Goal: Task Accomplishment & Management: Use online tool/utility

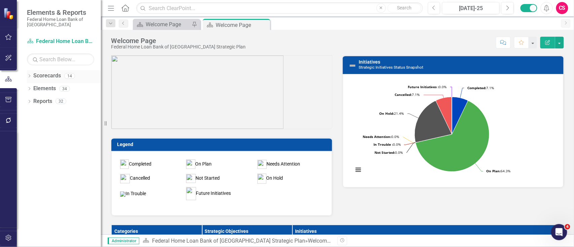
click at [29, 76] on icon "Dropdown" at bounding box center [29, 77] width 5 height 4
click at [33, 115] on icon at bounding box center [33, 113] width 2 height 3
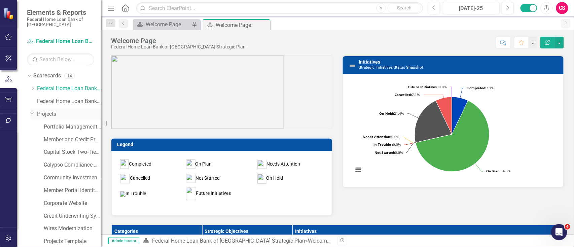
click at [51, 117] on link "Projects" at bounding box center [69, 114] width 64 height 8
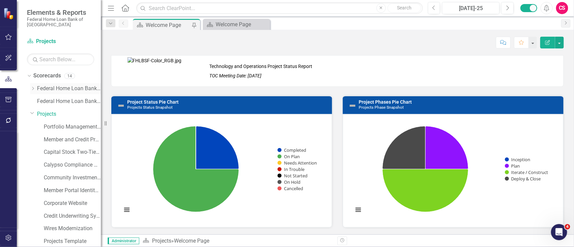
click at [49, 89] on link "Federal Home Loan Bank of [GEOGRAPHIC_DATA] Strategic Plan" at bounding box center [69, 89] width 64 height 8
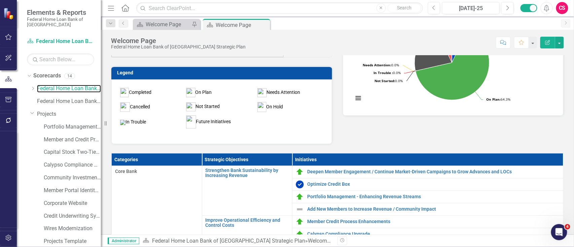
scroll to position [99, 0]
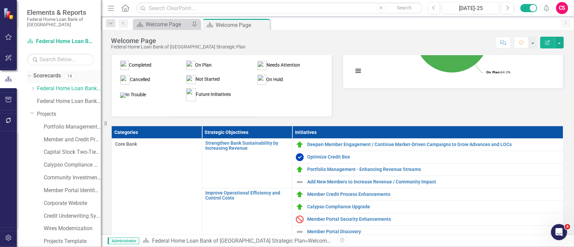
click at [29, 76] on icon "Dropdown" at bounding box center [29, 75] width 4 height 5
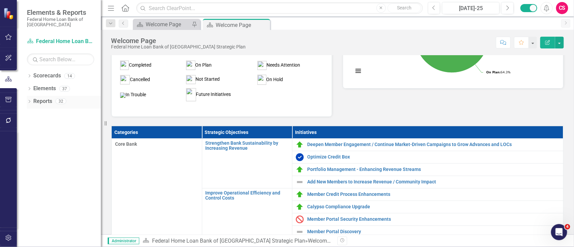
click at [28, 97] on div "Dropdown Reports 32" at bounding box center [64, 102] width 74 height 13
click at [29, 99] on div "Dropdown Reports 32" at bounding box center [64, 102] width 74 height 13
click at [30, 104] on icon "Dropdown" at bounding box center [29, 102] width 5 height 4
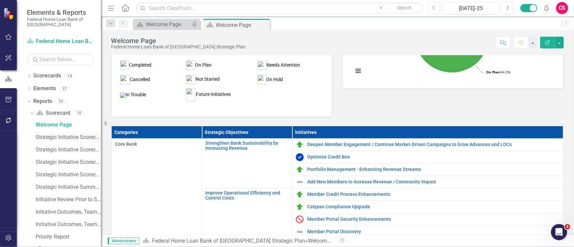
click at [51, 139] on div "Strategic Initiative Scorecard Board Update - Strengthen Bank Sustainability by…" at bounding box center [68, 137] width 65 height 6
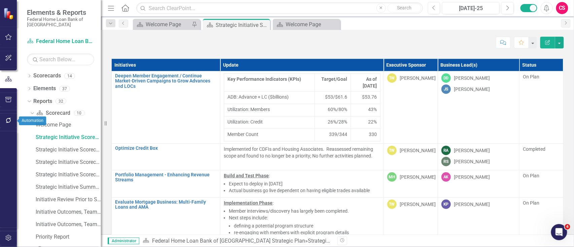
click at [10, 123] on icon "button" at bounding box center [8, 120] width 7 height 5
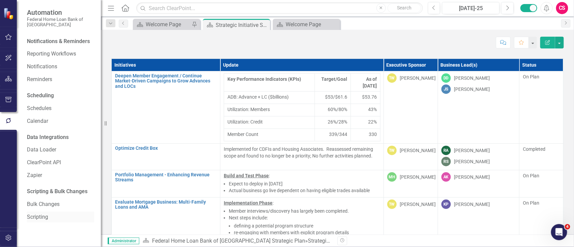
click at [32, 213] on link "Scripting" at bounding box center [60, 217] width 67 height 8
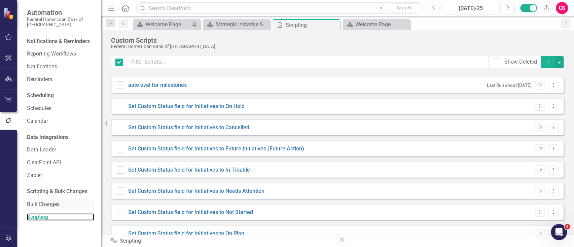
checkbox input "false"
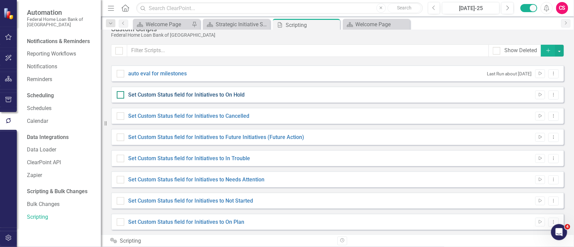
click at [218, 92] on link "Set Custom Status field for Initiatives to On Hold" at bounding box center [186, 95] width 117 height 6
click at [121, 92] on input "Set Custom Status field for Initiatives to On Hold" at bounding box center [119, 93] width 4 height 4
checkbox input "true"
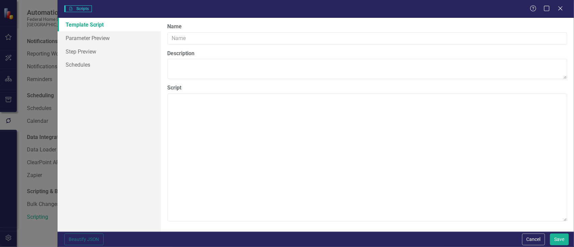
type input "Set Custom Status field for Initiatives to On Hold"
type textarea "Automatically detects the most recent completed period and updates the 'State' …"
type textarea "{ "Loremips": { "Dolorsitame Cons": "Adi Elitseddoe Tempo in Ut Labo etd Magnaa…"
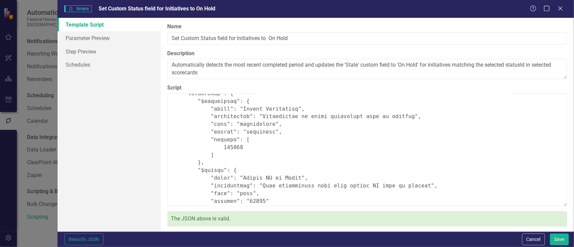
scroll to position [67, 0]
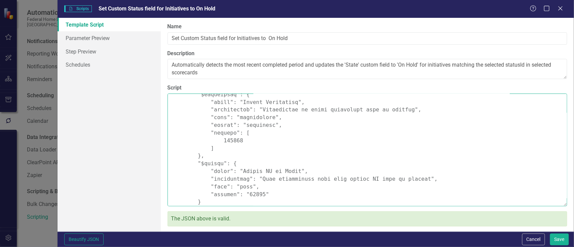
click at [225, 131] on textarea "Script" at bounding box center [368, 150] width 400 height 113
click at [236, 173] on textarea "Script" at bounding box center [368, 150] width 400 height 113
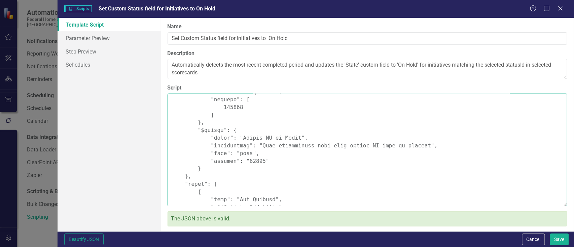
scroll to position [100, 0]
click at [250, 156] on textarea "Script" at bounding box center [368, 150] width 400 height 113
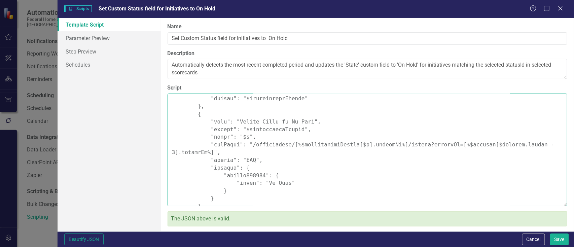
scroll to position [434, 0]
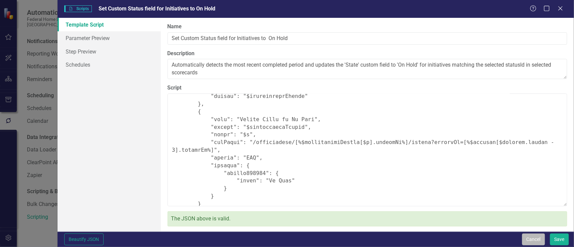
click at [523, 234] on button "Cancel" at bounding box center [534, 240] width 23 height 12
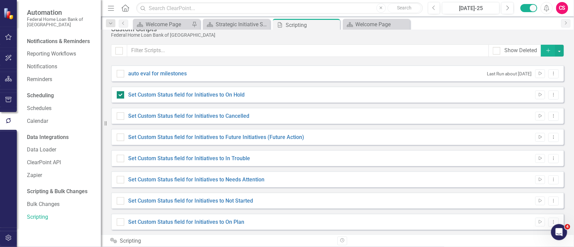
click at [120, 95] on input "Set Custom Status field for Initiatives to On Hold" at bounding box center [119, 93] width 4 height 4
checkbox input "false"
